Goal: Task Accomplishment & Management: Understand process/instructions

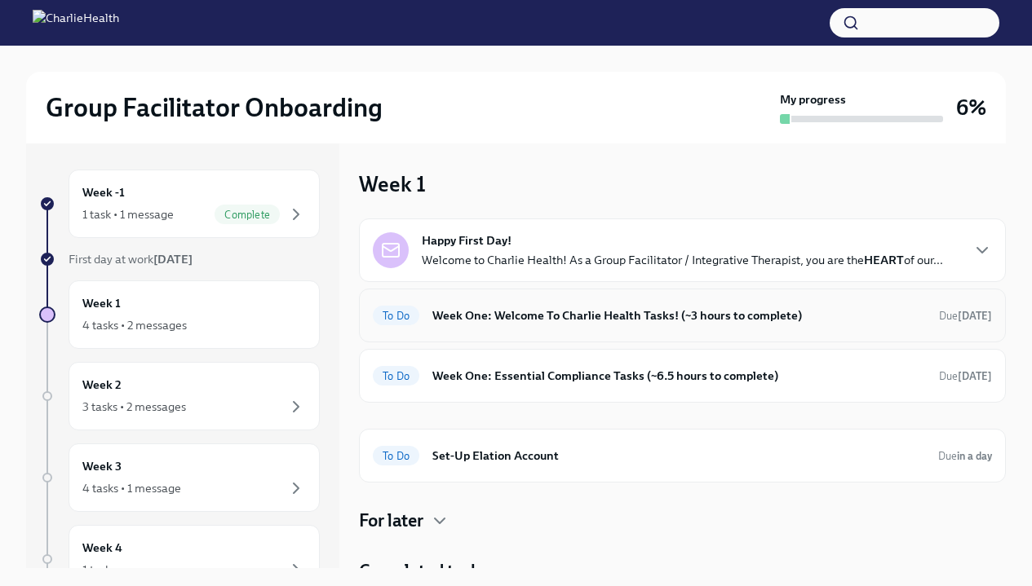
click at [462, 315] on h6 "Week One: Welcome To Charlie Health Tasks! (~3 hours to complete)" at bounding box center [678, 316] width 493 height 18
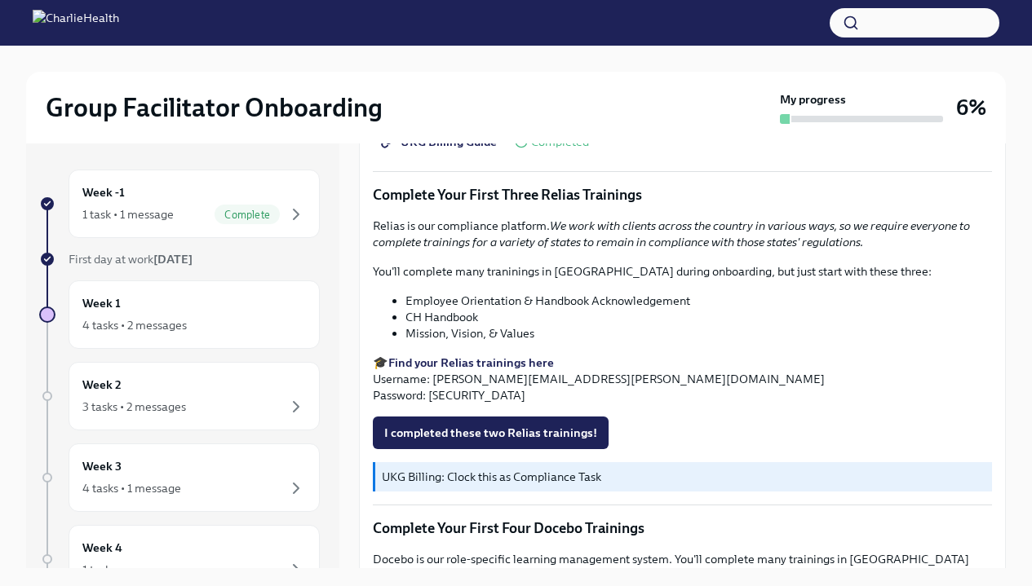
scroll to position [1810, 0]
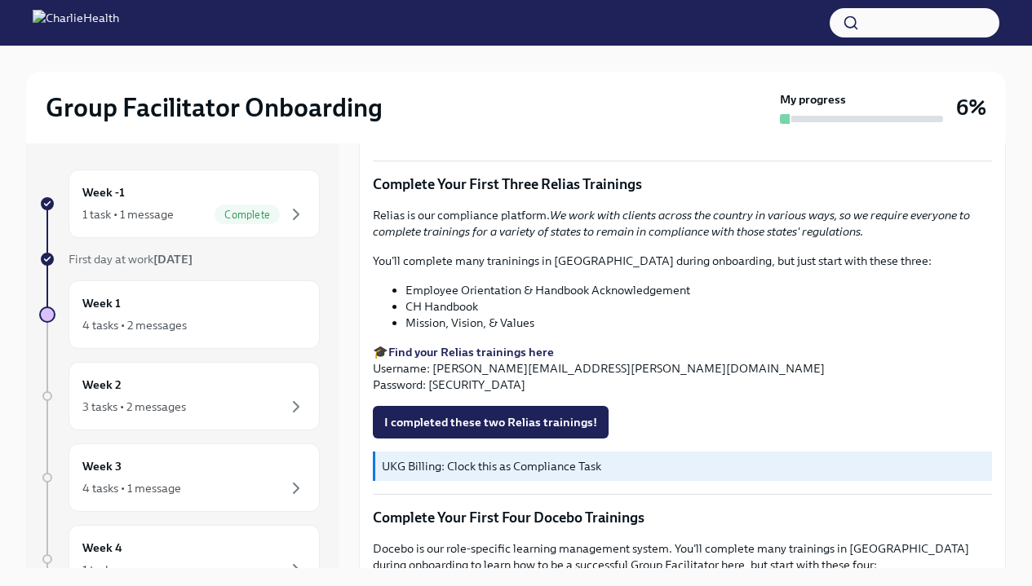
click at [471, 356] on strong "Find your Relias trainings here" at bounding box center [471, 352] width 166 height 15
drag, startPoint x: 432, startPoint y: 371, endPoint x: 621, endPoint y: 371, distance: 188.4
click at [622, 371] on p "🎓 Find your Relias trainings here Username: [PERSON_NAME][EMAIL_ADDRESS][PERSON…" at bounding box center [682, 368] width 619 height 49
copy p "[PERSON_NAME][EMAIL_ADDRESS][PERSON_NAME][DOMAIN_NAME]"
click at [449, 388] on p "🎓 Find your Relias trainings here Username: [PERSON_NAME][EMAIL_ADDRESS][PERSON…" at bounding box center [682, 368] width 619 height 49
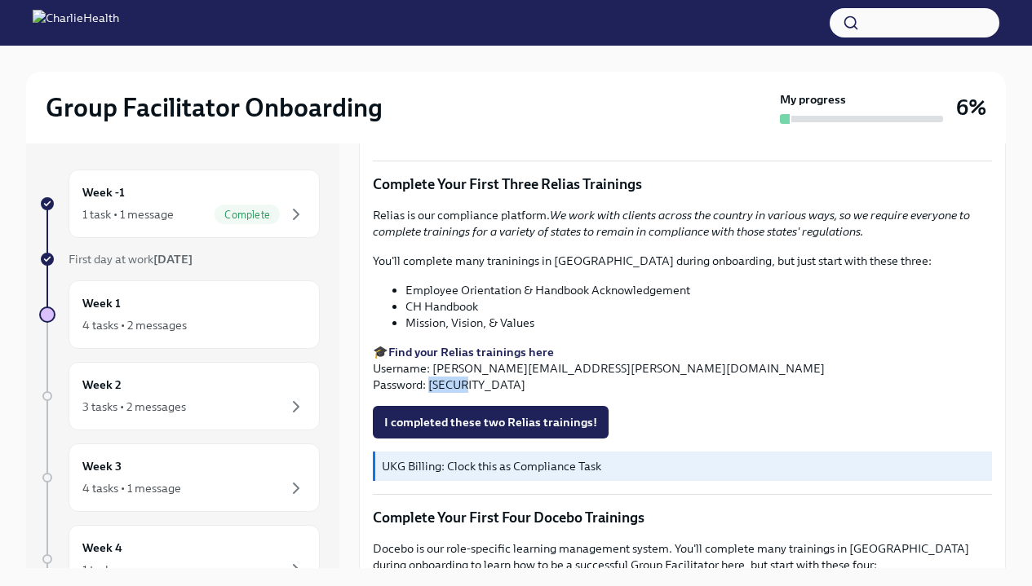
click at [449, 388] on p "🎓 Find your Relias trainings here Username: [PERSON_NAME][EMAIL_ADDRESS][PERSON…" at bounding box center [682, 368] width 619 height 49
copy p "ch1234"
click at [482, 356] on strong "Find your Relias trainings here" at bounding box center [471, 352] width 166 height 15
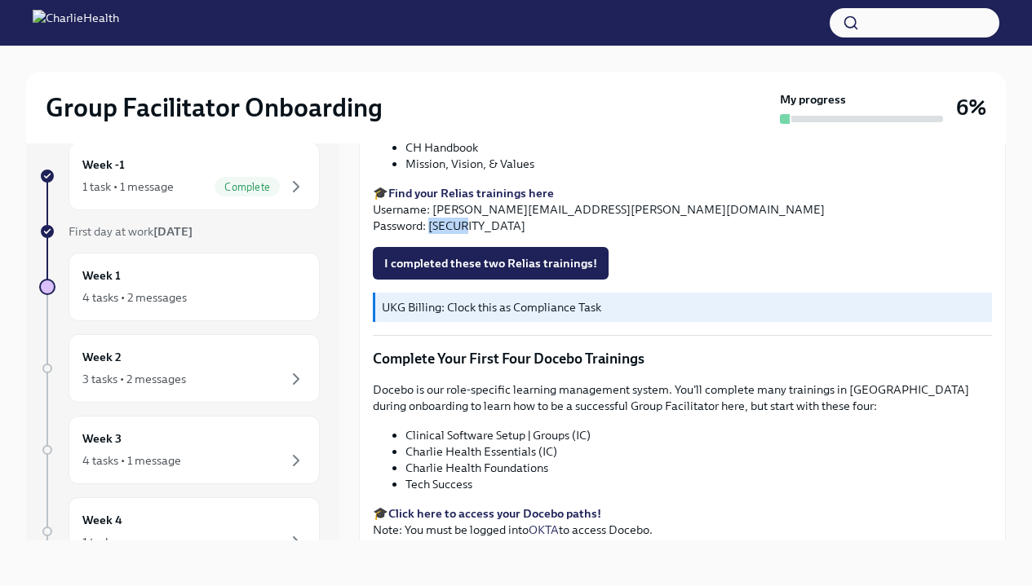
scroll to position [1932, 0]
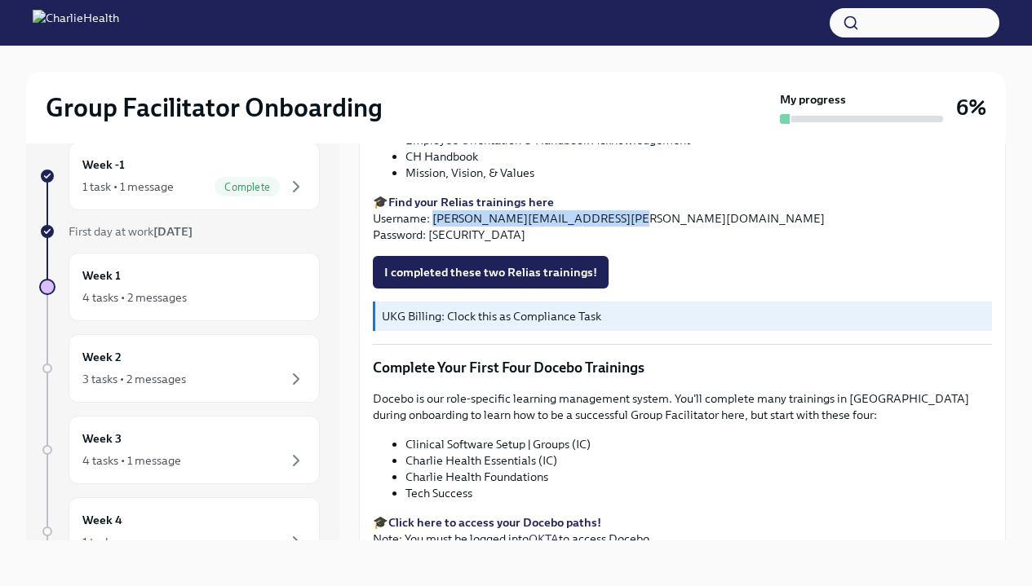
drag, startPoint x: 433, startPoint y: 218, endPoint x: 612, endPoint y: 227, distance: 178.8
click at [612, 227] on p "🎓 Find your Relias trainings here Username: [PERSON_NAME][EMAIL_ADDRESS][PERSON…" at bounding box center [682, 218] width 619 height 49
copy p "[PERSON_NAME][EMAIL_ADDRESS][PERSON_NAME][DOMAIN_NAME]"
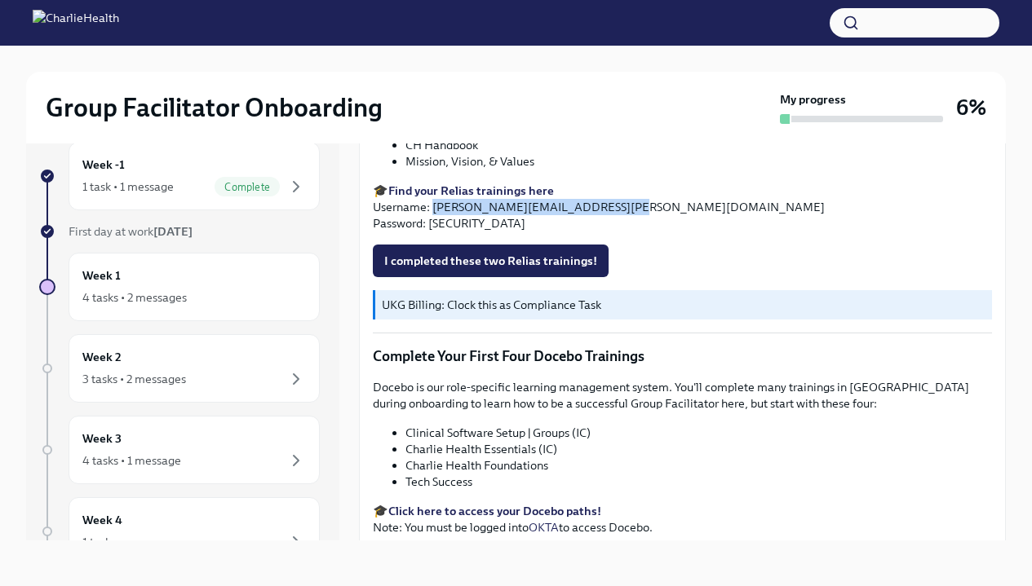
scroll to position [1929, 0]
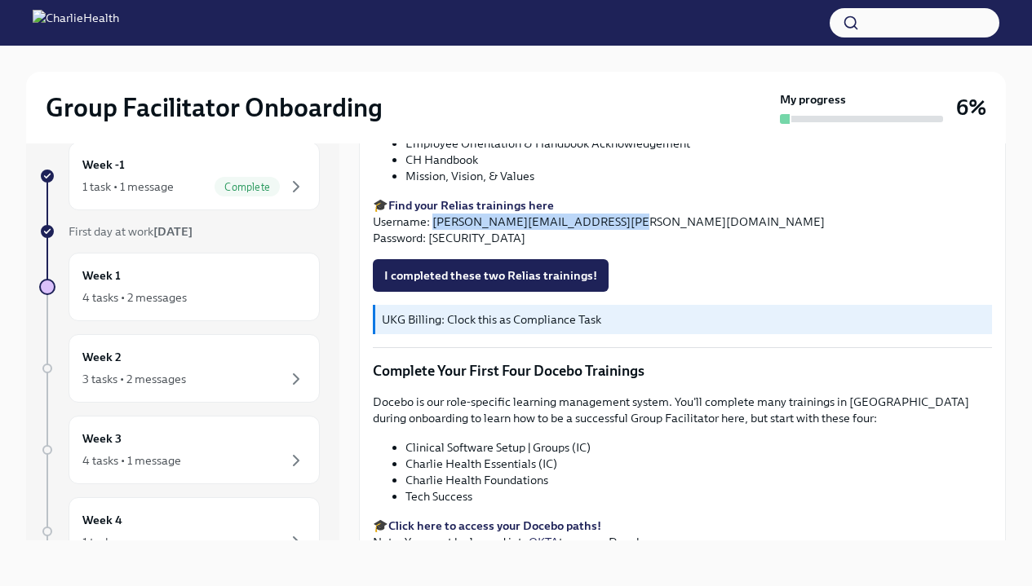
click at [466, 204] on strong "Find your Relias trainings here" at bounding box center [471, 205] width 166 height 15
click at [463, 241] on p "🎓 Find your Relias trainings here Username: [PERSON_NAME][EMAIL_ADDRESS][PERSON…" at bounding box center [682, 221] width 619 height 49
click at [449, 239] on p "🎓 Find your Relias trainings here Username: [PERSON_NAME][EMAIL_ADDRESS][PERSON…" at bounding box center [682, 221] width 619 height 49
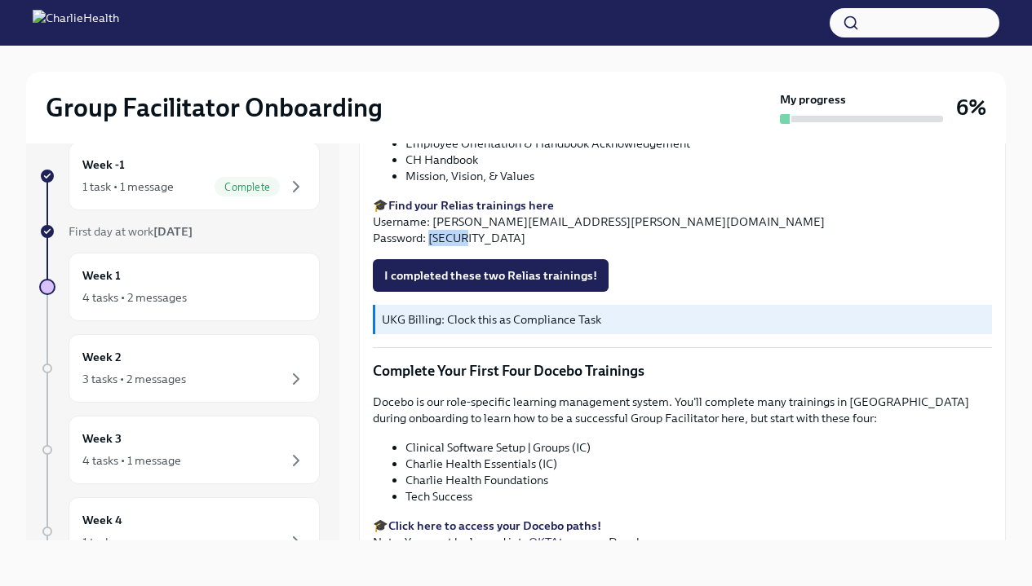
copy p "ch1234"
